Goal: Information Seeking & Learning: Find specific fact

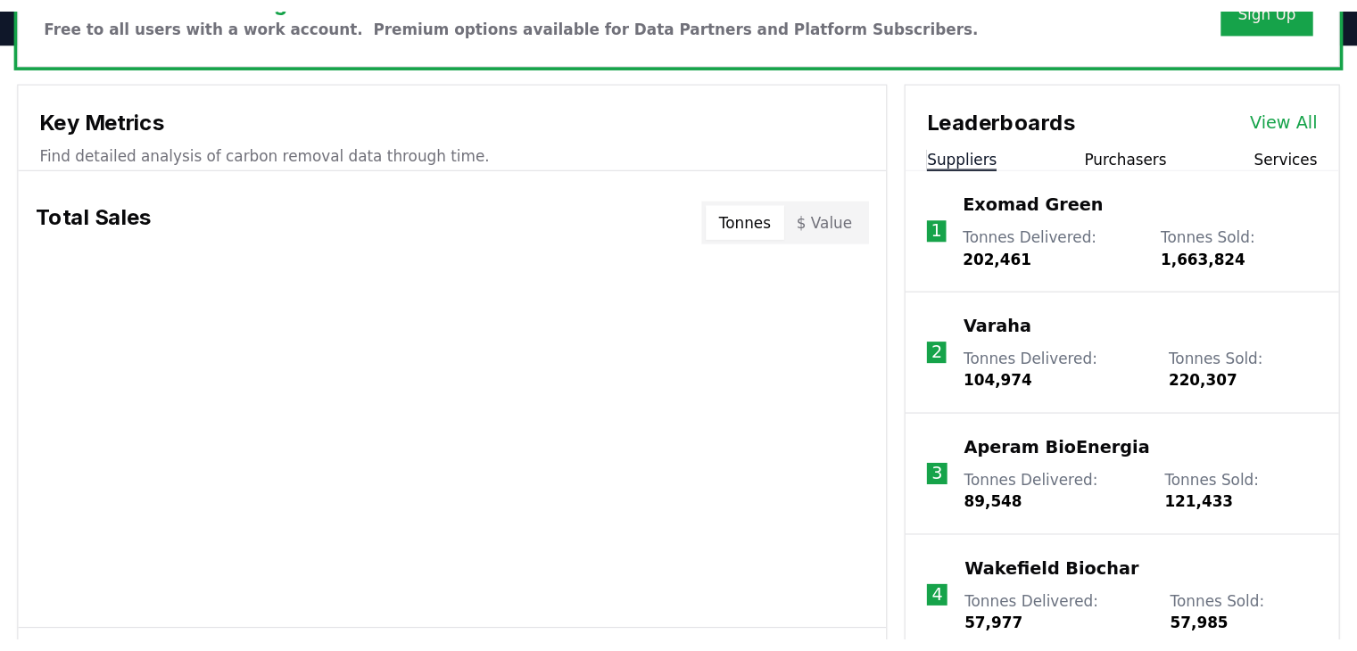
scroll to position [714, 0]
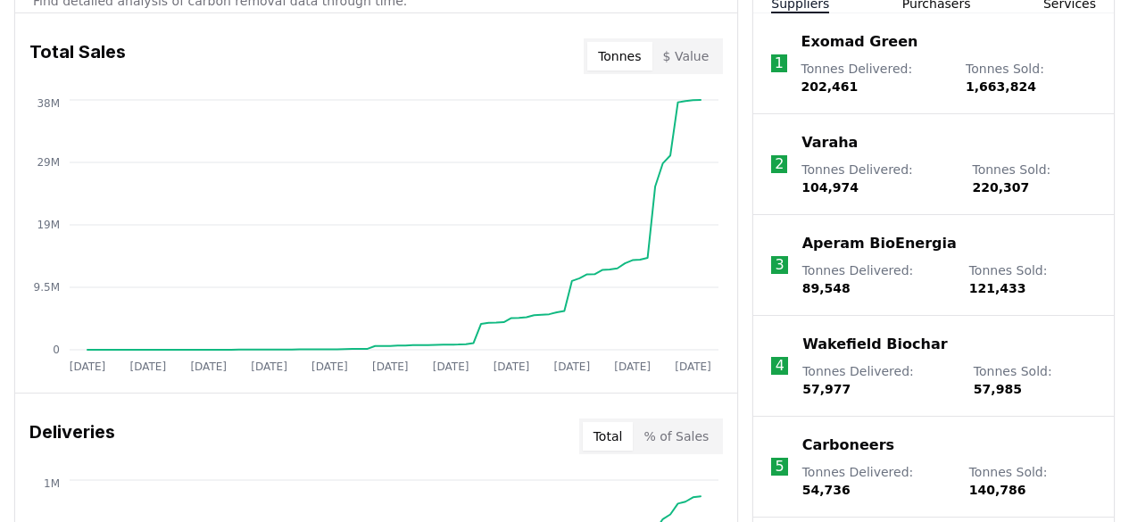
drag, startPoint x: 964, startPoint y: 85, endPoint x: 1019, endPoint y: 88, distance: 54.5
drag, startPoint x: 1050, startPoint y: 171, endPoint x: 1077, endPoint y: 171, distance: 26.8
click at [1029, 180] on span "220,307" at bounding box center [1000, 187] width 57 height 14
click at [858, 180] on span "104,974" at bounding box center [829, 187] width 57 height 14
click at [835, 79] on span "202,461" at bounding box center [829, 86] width 57 height 14
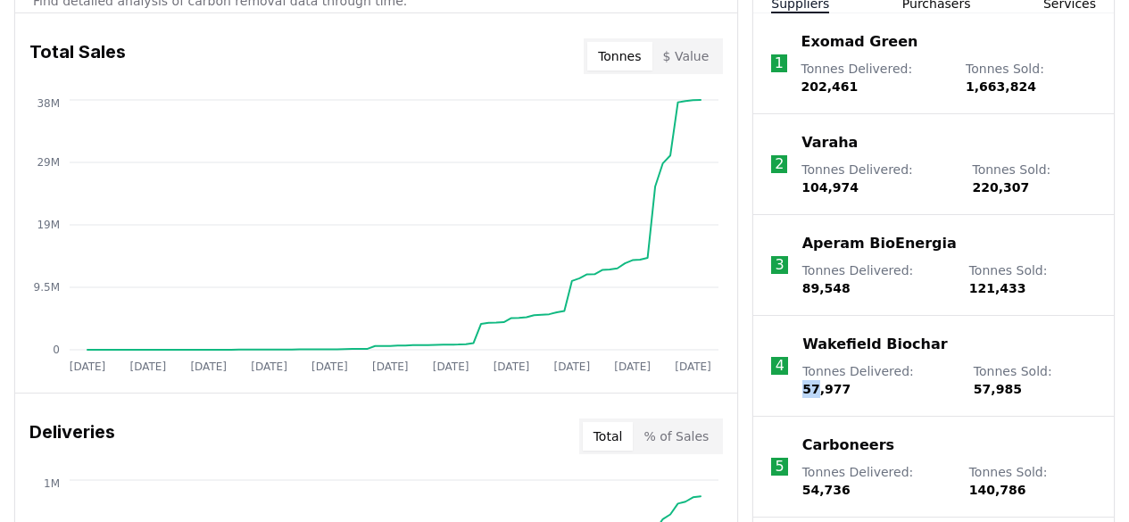
drag, startPoint x: 920, startPoint y: 350, endPoint x: 908, endPoint y: 351, distance: 11.6
click at [850, 382] on span "57,977" at bounding box center [826, 389] width 48 height 14
